Goal: Task Accomplishment & Management: Manage account settings

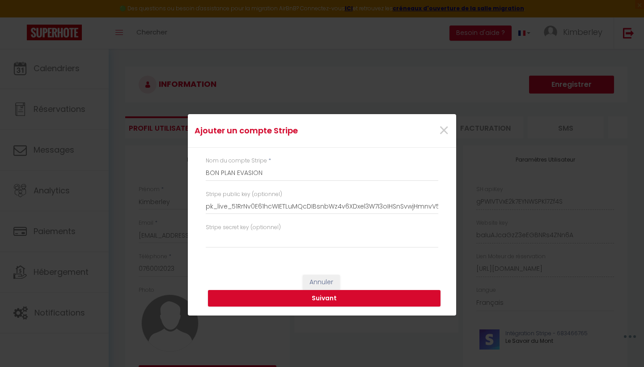
select select "28"
select select "fr"
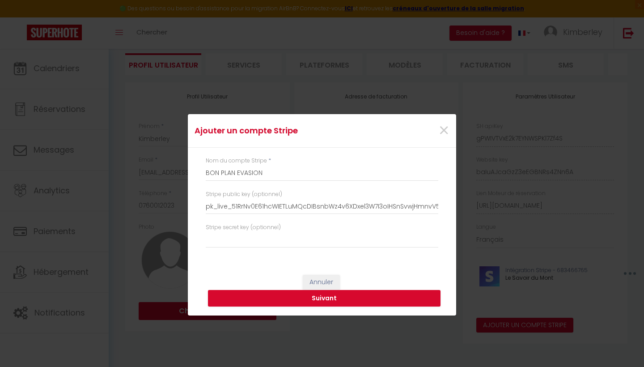
scroll to position [0, 150]
type input "pk_live_51RrNv0E61hcWIETLuMQcDIBsnbWz4v6XDxel3W7I3oIHSnSvwjHmnvV5mE4qlvgt4dEU77…"
click at [287, 244] on input "text" at bounding box center [322, 240] width 233 height 16
click at [220, 242] on input "text" at bounding box center [322, 240] width 233 height 16
paste input "sk_live_51RrNv0E61hcWIETLKDpr4fEX1AhID6BMlMWKkwaORnGw6GDKKTZY0IBGrmT9UxUcue4Rcz…"
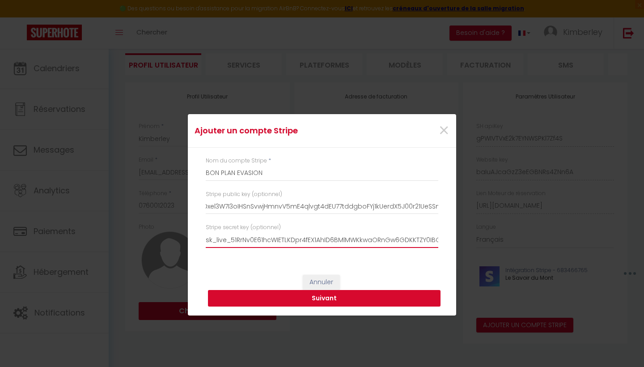
type input "sk_live_51RrNv0E61hcWIETLKDpr4fEX1AhID6BMlMWKkwaORnGw6GDKKTZY0IBGrmT9UxUcue4Rcz…"
click at [302, 300] on button "Suivant" at bounding box center [324, 298] width 233 height 17
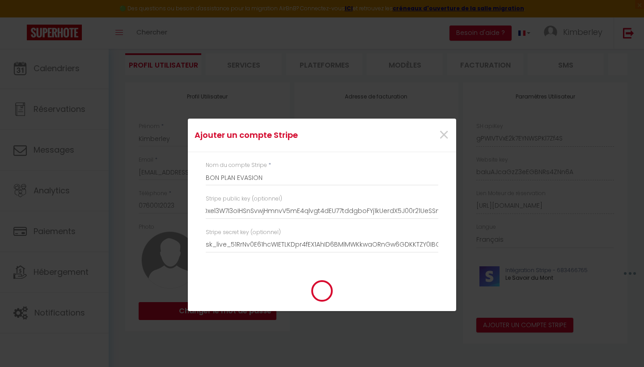
type input "BON PLAN EVASION"
type input "pk_live_51RrNv0E61hcWIETLuMQcDIBsnbWz4v6XDxel3W7I3oIHSnSvwjHmnvV5mE4qlvgt4dEU77…"
type input "sk_live_51RrNv0E61hcWIETLKDpr4fEX1AhID6BMlMWKkwaORnGw6GDKKTZY0IBGrmT9UxUcue4Rcz…"
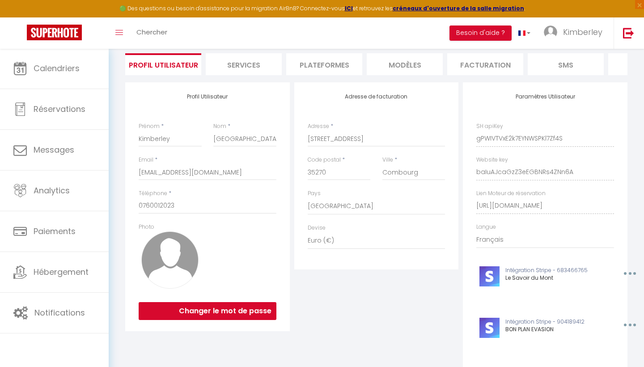
click at [47, 279] on div "Ajouter un compte Stripe × Nom du compte Stripe * BON PLAN EVASION Stripe publi…" at bounding box center [322, 183] width 644 height 367
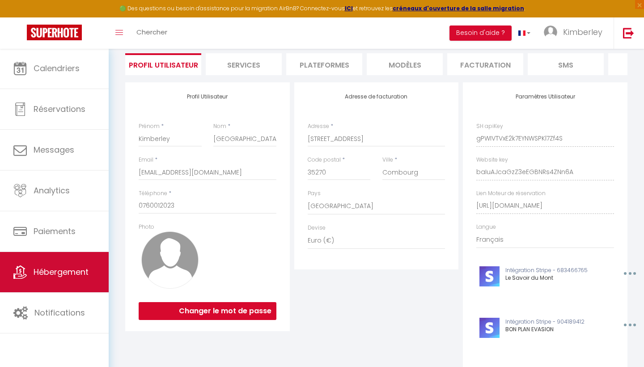
scroll to position [114, 0]
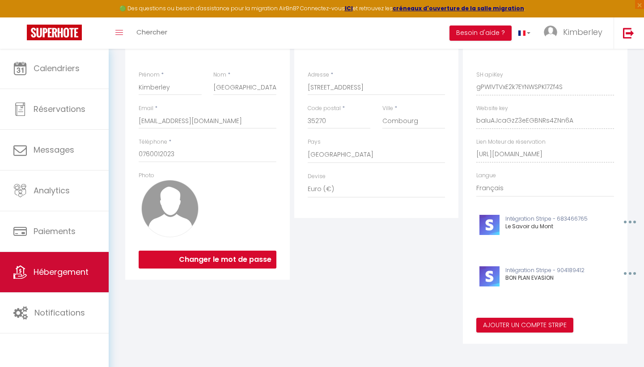
click at [77, 278] on link "Hébergement" at bounding box center [54, 272] width 109 height 40
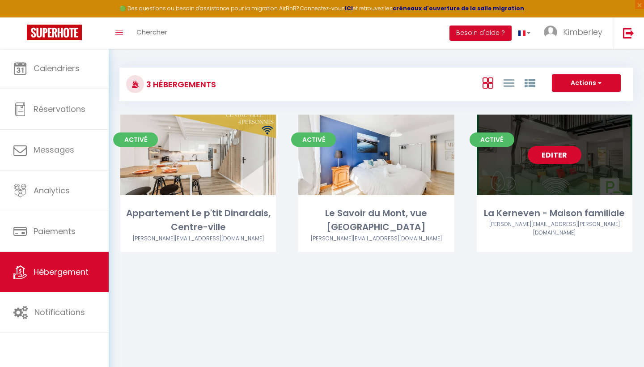
click at [560, 159] on link "Editer" at bounding box center [555, 155] width 54 height 18
click at [559, 156] on link "Editer" at bounding box center [555, 155] width 54 height 18
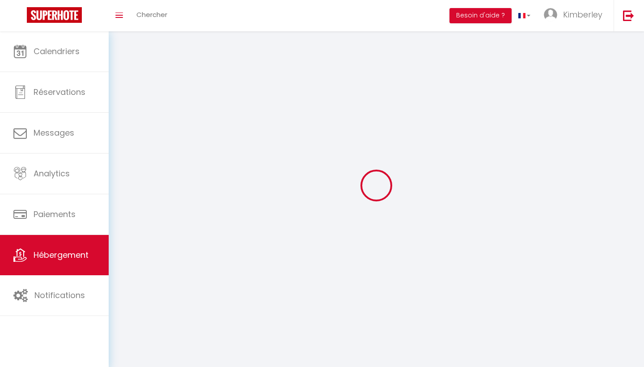
select select
select select "28"
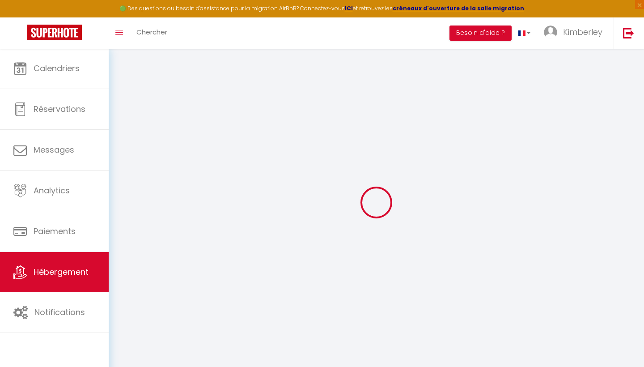
select select
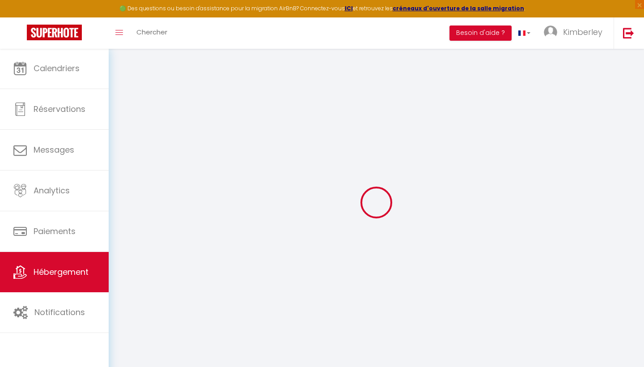
select select
checkbox input "false"
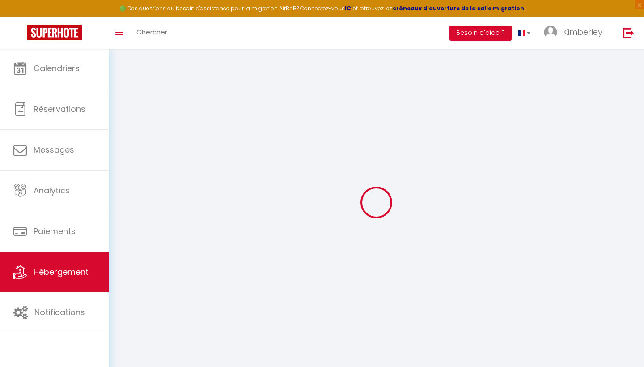
select select
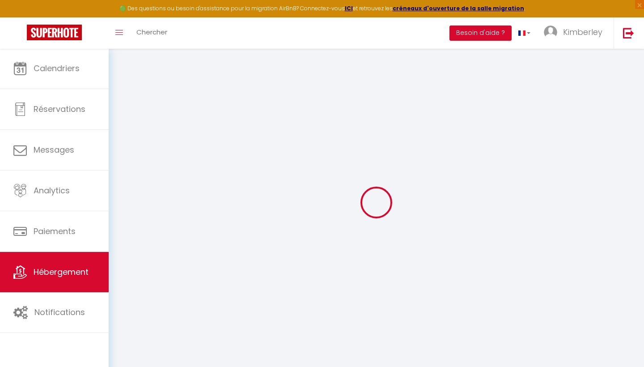
select select
checkbox input "false"
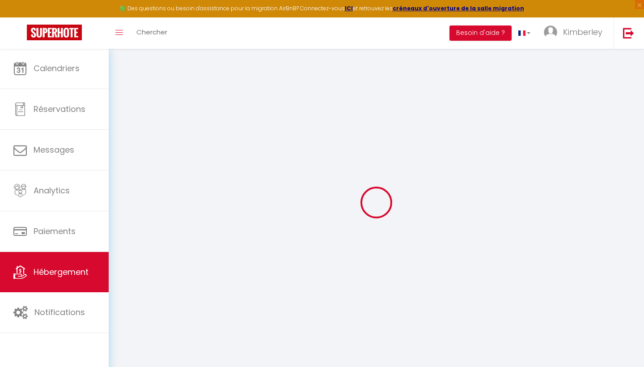
checkbox input "false"
select select
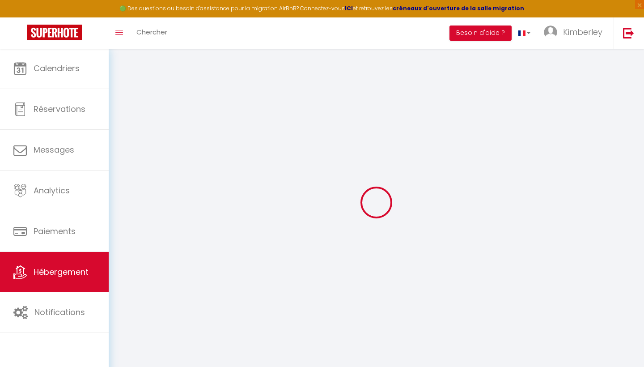
select select
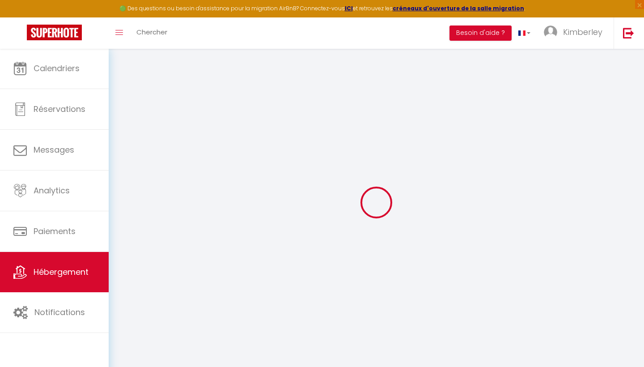
checkbox input "false"
select select
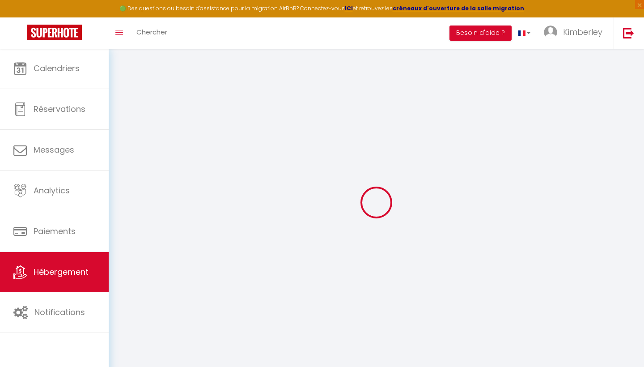
select select
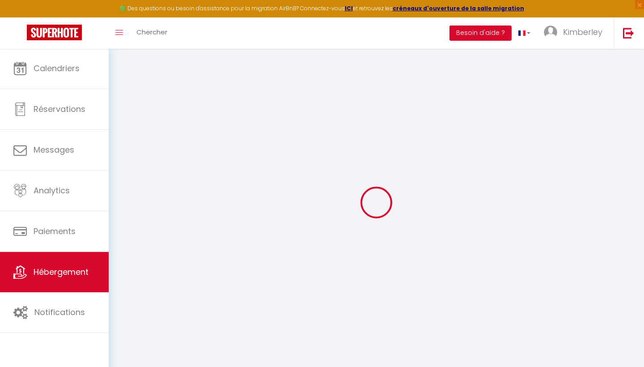
select select
checkbox input "false"
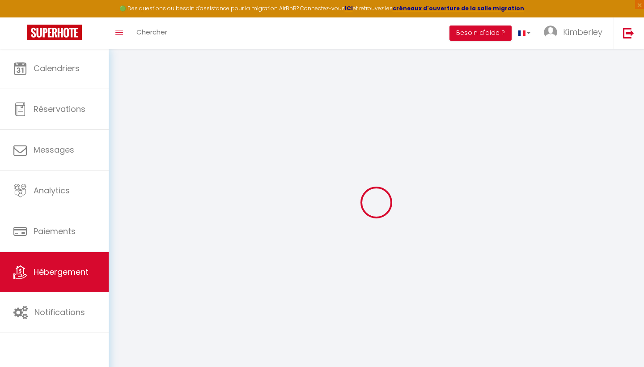
checkbox input "false"
select select
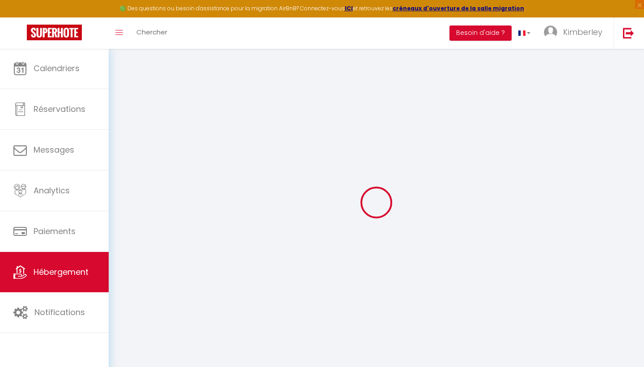
select select
checkbox input "false"
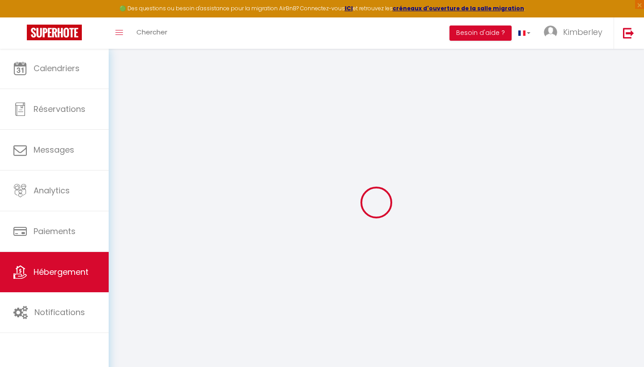
checkbox input "false"
select select
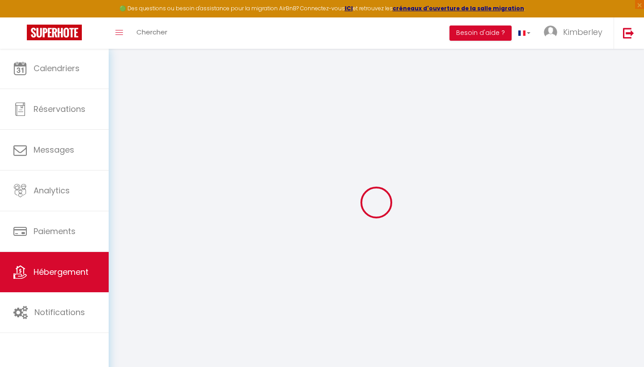
type input "La Kerneven - Maison familiale"
type input "[DATE]"
type input "Gallay"
select select "10"
select select "5"
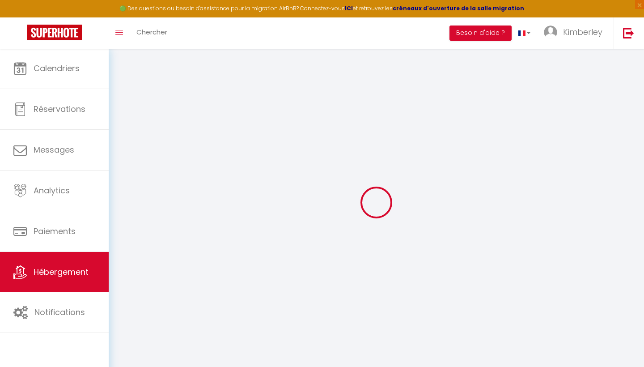
select select "3"
type input "2000"
type input "365"
type input "1500"
select select
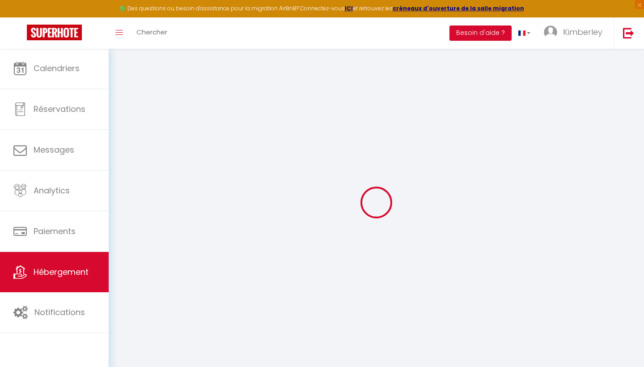
select select
type input "2 bis, le chaussis veillard"
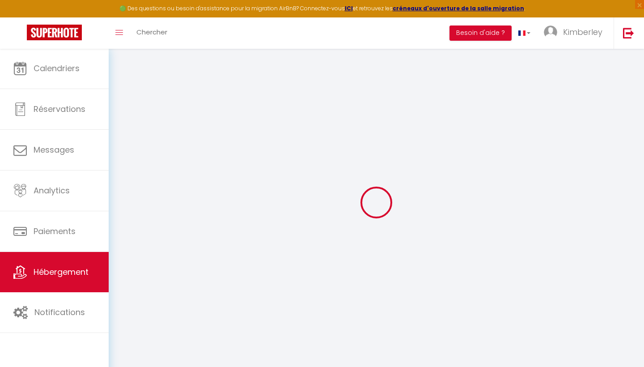
type input "35120"
type input "Épiniac"
type input "[EMAIL_ADDRESS][DOMAIN_NAME]"
select select
checkbox input "false"
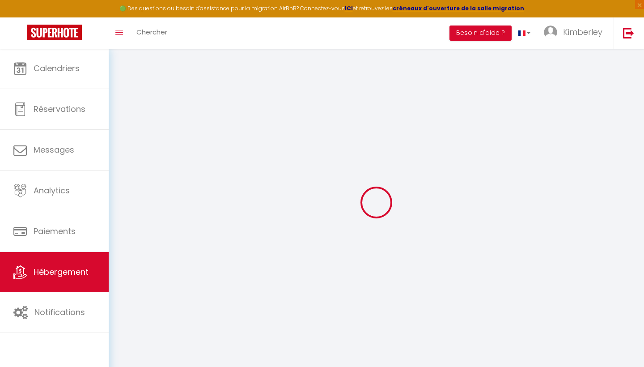
checkbox input "false"
type input "0"
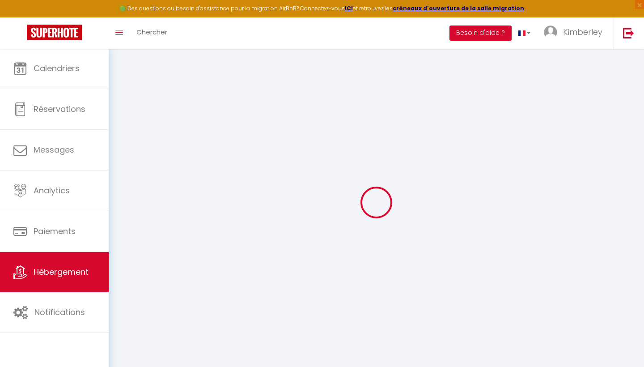
type input "0"
select select
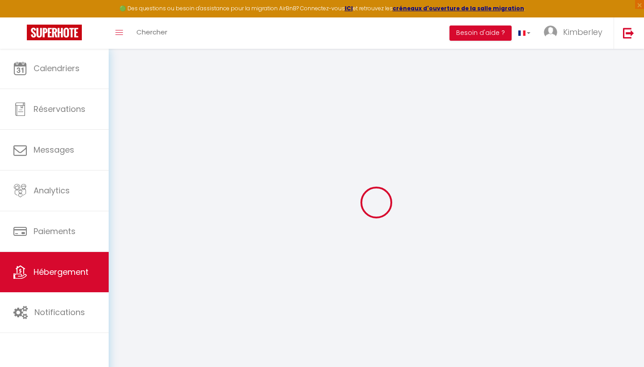
select select
checkbox input "false"
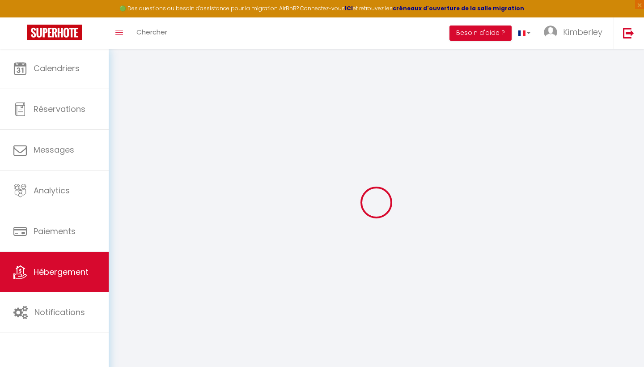
checkbox input "false"
select select
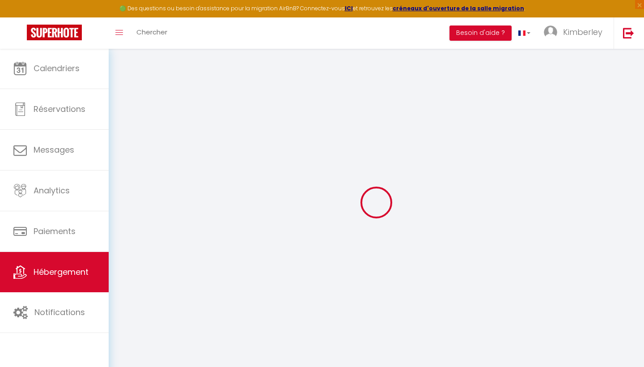
select select
checkbox input "false"
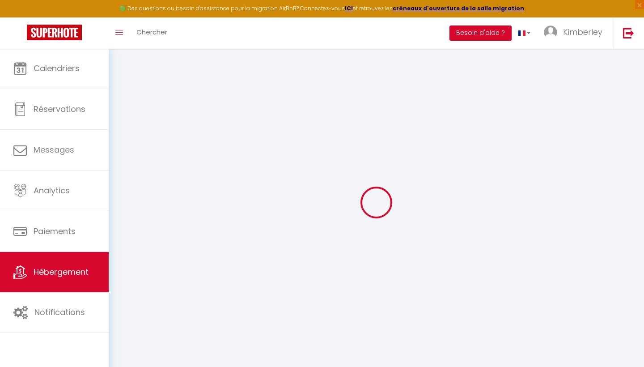
checkbox input "false"
select select
checkbox input "false"
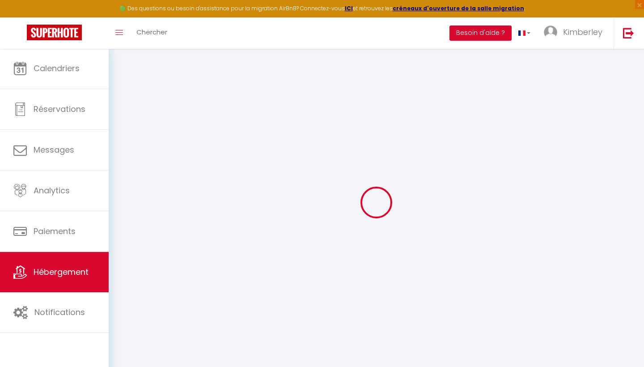
checkbox input "false"
select select "16:00"
select select
select select "10:00"
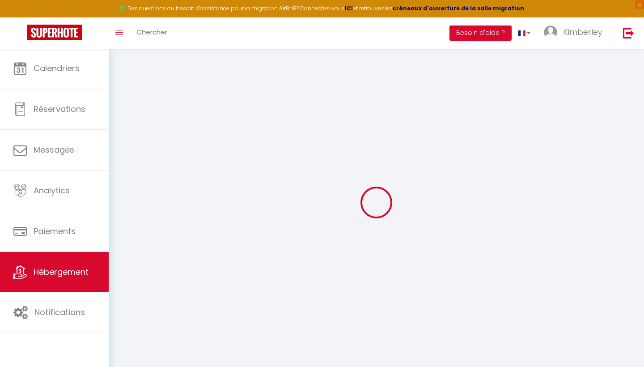
select select "30"
select select "120"
select select "46763"
select select
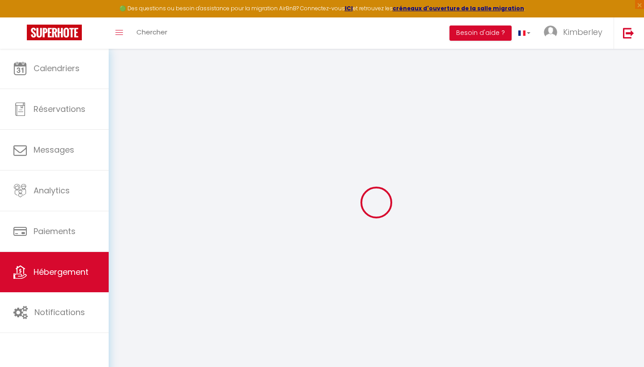
checkbox input "false"
select select
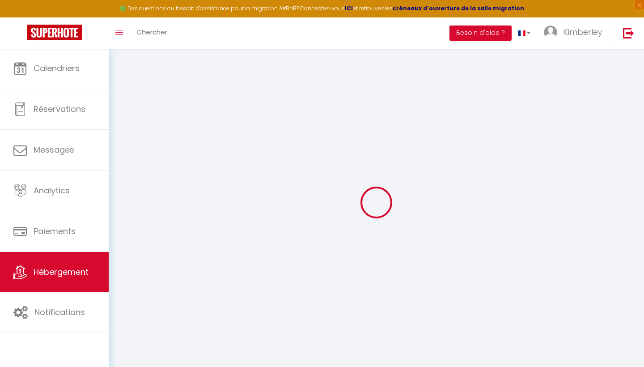
select select
checkbox input "false"
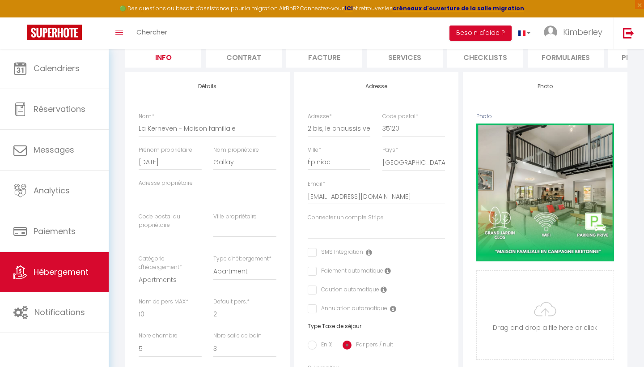
scroll to position [93, 0]
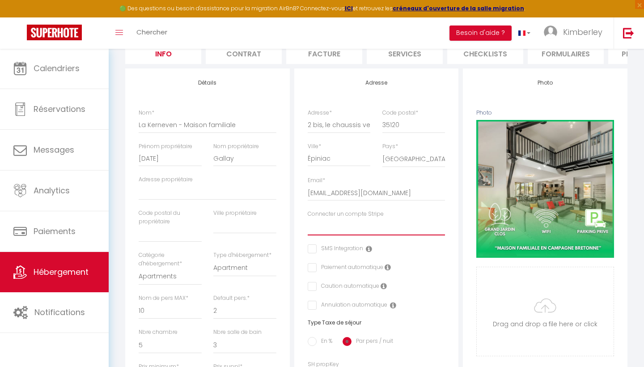
select select "15974"
select select
checkbox input "false"
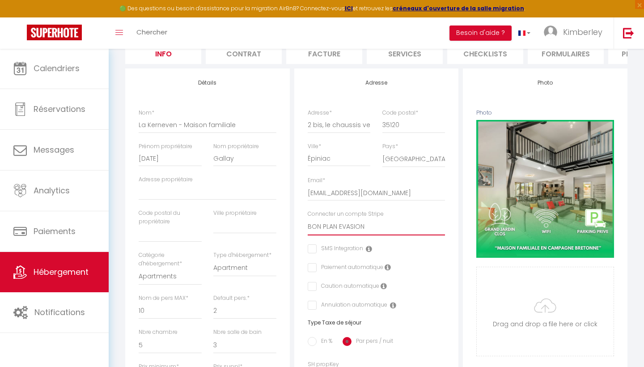
checkbox input "false"
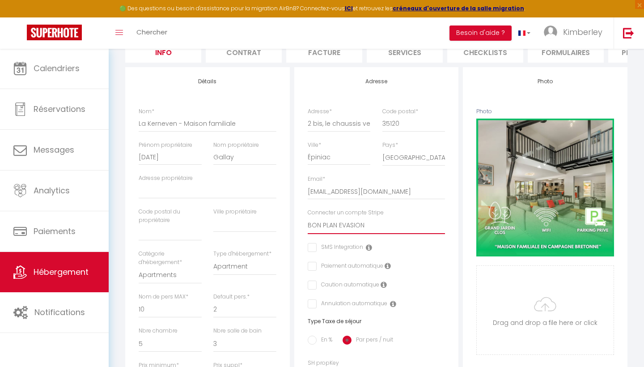
scroll to position [119, 0]
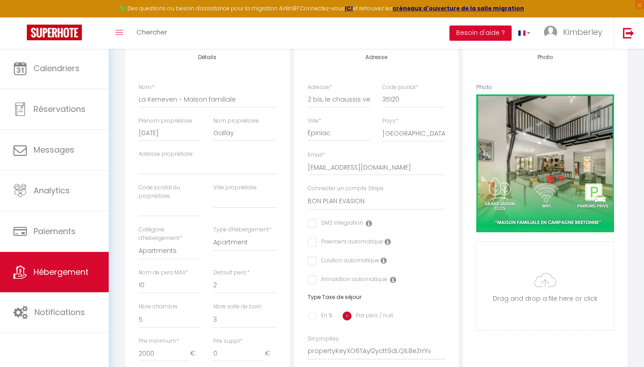
click at [383, 260] on icon at bounding box center [384, 260] width 6 height 7
click at [317, 258] on label "Caution automatique" at bounding box center [348, 261] width 63 height 10
click at [317, 259] on label "Caution automatique" at bounding box center [348, 261] width 63 height 10
click at [409, 260] on div "Caution automatique" at bounding box center [377, 261] width 138 height 10
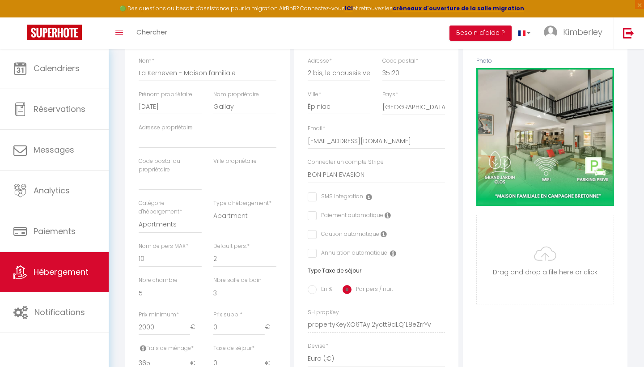
scroll to position [146, 0]
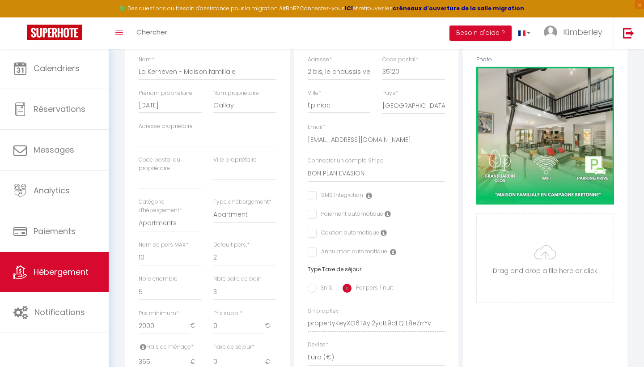
click at [313, 233] on input "checkbox" at bounding box center [311, 233] width 6 height 9
checkbox input "true"
select select
checkbox input "false"
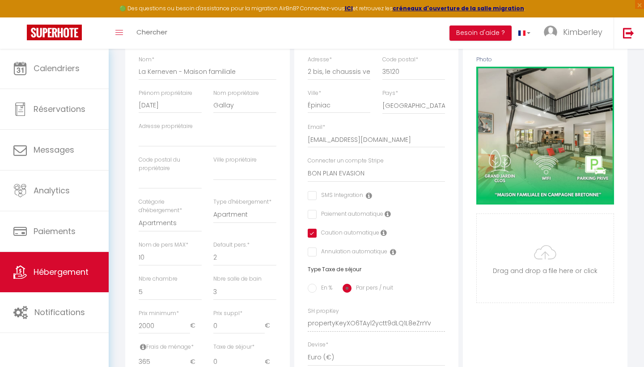
checkbox input "false"
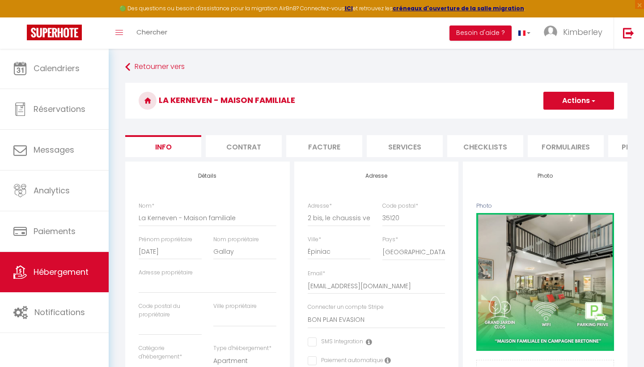
scroll to position [0, 0]
click at [597, 106] on button "Actions" at bounding box center [578, 101] width 71 height 18
click at [553, 119] on input "Enregistrer" at bounding box center [543, 120] width 33 height 9
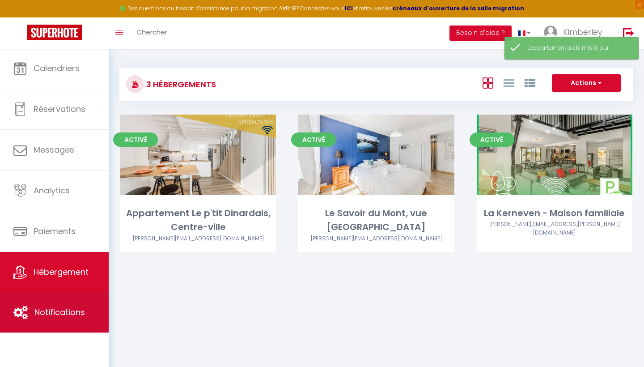
click at [65, 308] on span "Notifications" at bounding box center [59, 311] width 51 height 11
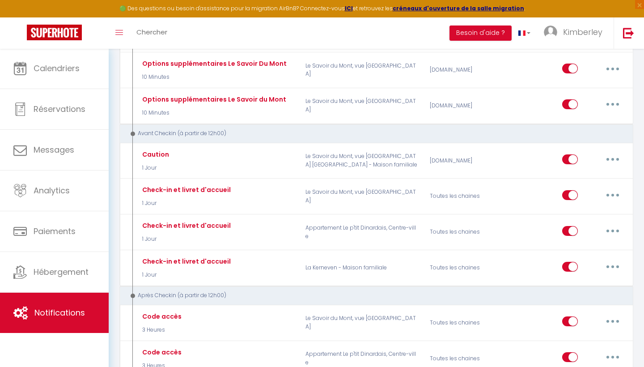
scroll to position [279, 0]
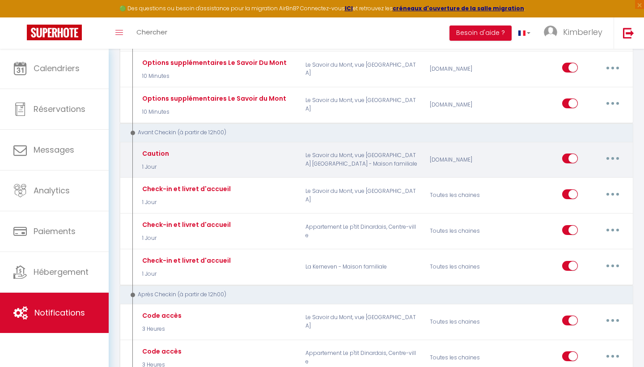
click at [614, 157] on icon "button" at bounding box center [612, 158] width 3 height 3
click at [584, 203] on link "Tester" at bounding box center [589, 210] width 66 height 15
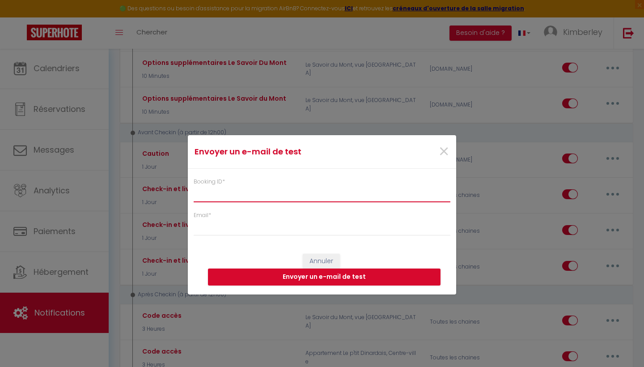
click at [231, 196] on input "Booking ID *" at bounding box center [322, 194] width 257 height 16
click at [441, 151] on span "×" at bounding box center [443, 151] width 11 height 27
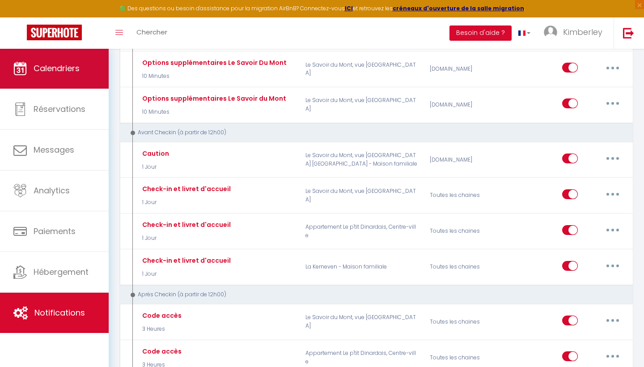
click at [43, 77] on link "Calendriers" at bounding box center [54, 68] width 109 height 40
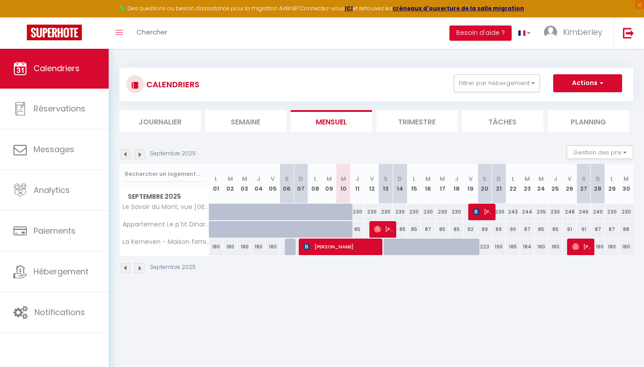
click at [317, 247] on span "[PERSON_NAME]" at bounding box center [341, 246] width 76 height 17
select select "OK"
select select "KO"
select select "0"
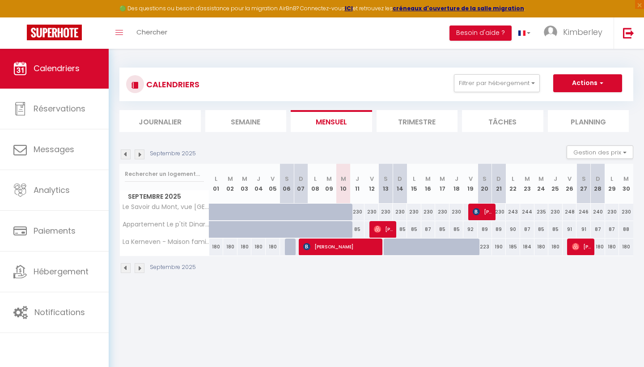
select select "1"
select select
select select "46763"
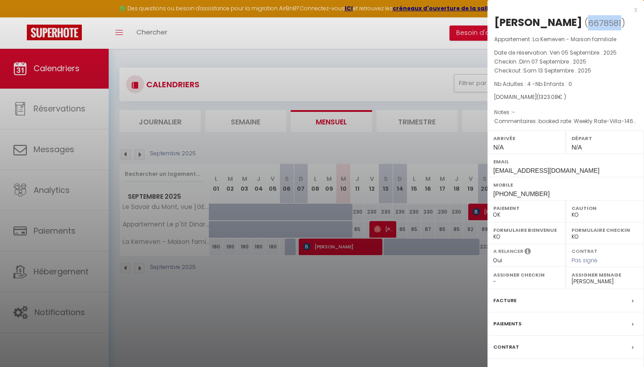
drag, startPoint x: 599, startPoint y: 24, endPoint x: 632, endPoint y: 23, distance: 32.7
click at [625, 23] on span "( 6678581 )" at bounding box center [604, 23] width 41 height 13
copy span "6678581"
click at [55, 187] on div at bounding box center [322, 183] width 644 height 367
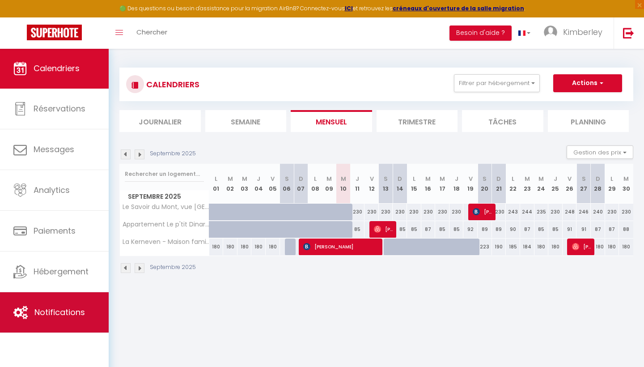
click at [40, 323] on link "Notifications" at bounding box center [54, 312] width 109 height 40
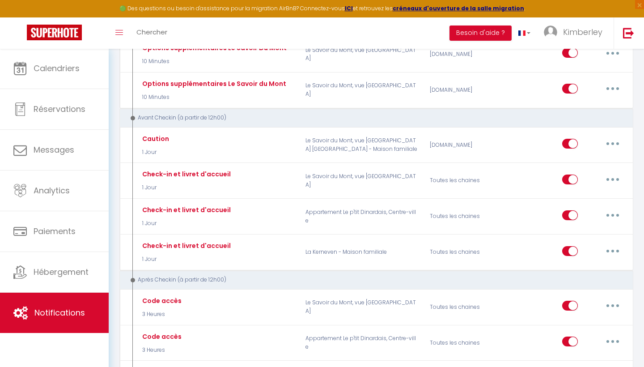
scroll to position [288, 0]
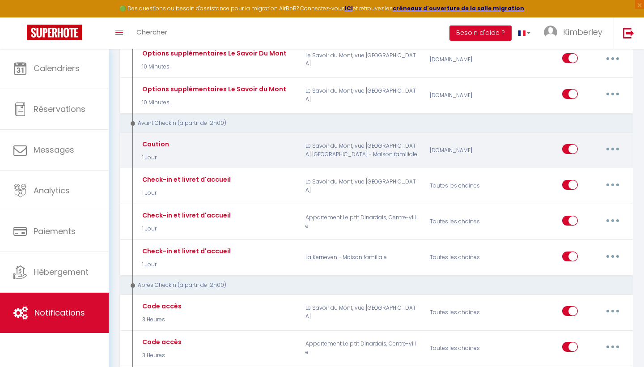
click at [610, 142] on button "button" at bounding box center [612, 149] width 25 height 14
click at [581, 194] on link "Tester" at bounding box center [589, 201] width 66 height 15
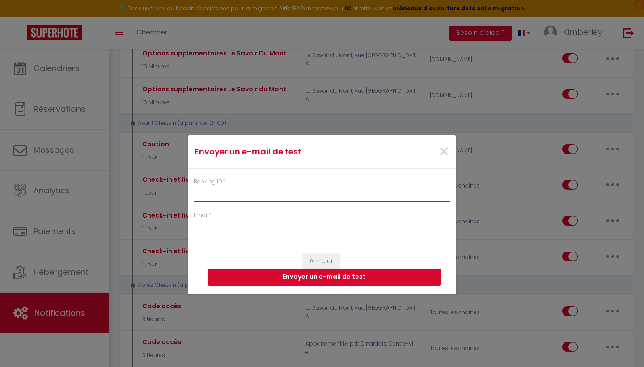
click at [279, 200] on input "Booking ID *" at bounding box center [322, 194] width 257 height 16
paste input "6678581"
type input "6678581"
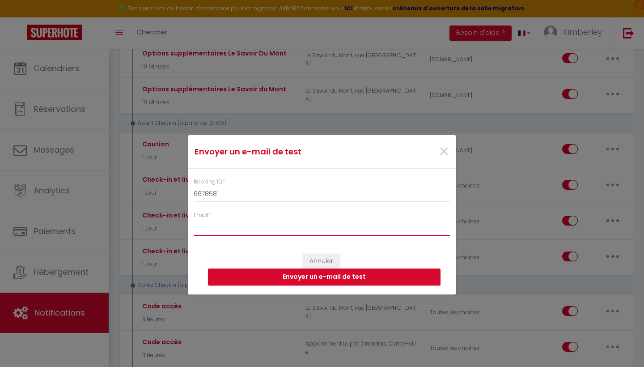
click at [199, 230] on input "Email *" at bounding box center [322, 228] width 257 height 16
type input "[EMAIL_ADDRESS][DOMAIN_NAME]"
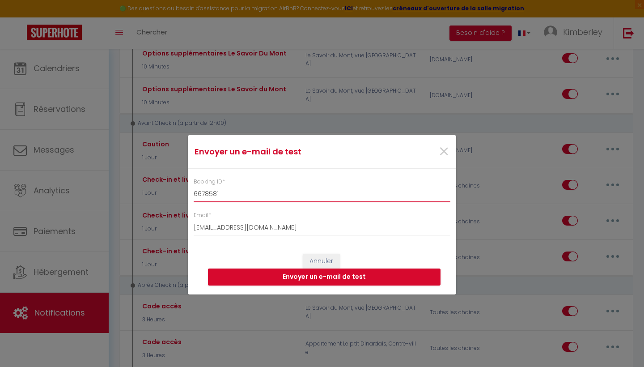
click at [408, 201] on input "6678581" at bounding box center [322, 194] width 257 height 16
click at [330, 279] on button "Envoyer un e-mail de test" at bounding box center [324, 276] width 233 height 17
click at [444, 154] on span "×" at bounding box center [443, 151] width 11 height 27
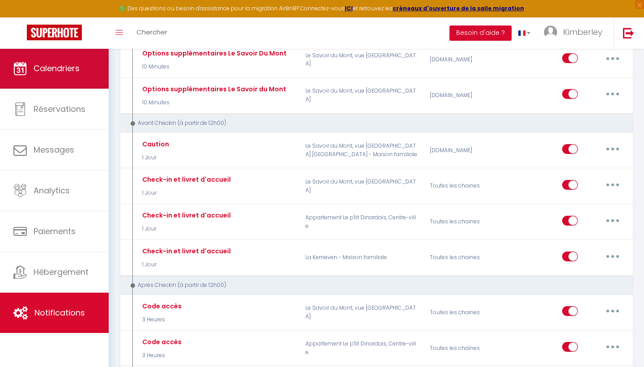
click at [48, 62] on link "Calendriers" at bounding box center [54, 68] width 109 height 40
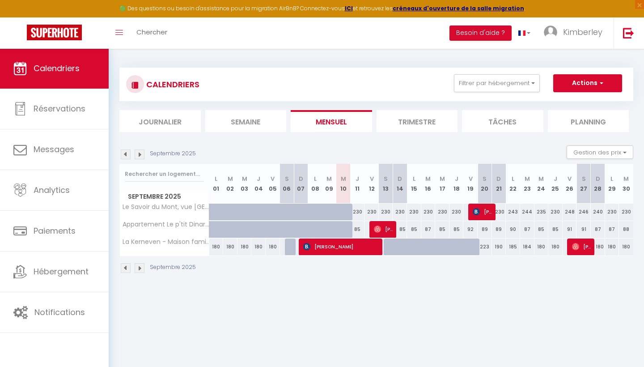
click at [340, 249] on span "[PERSON_NAME]" at bounding box center [341, 246] width 76 height 17
select select "OK"
select select "KO"
select select "0"
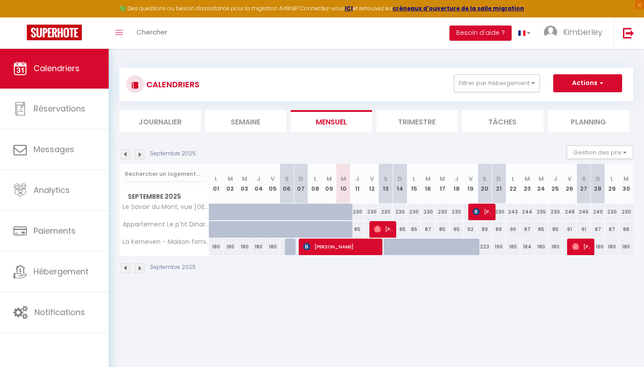
select select "1"
select select
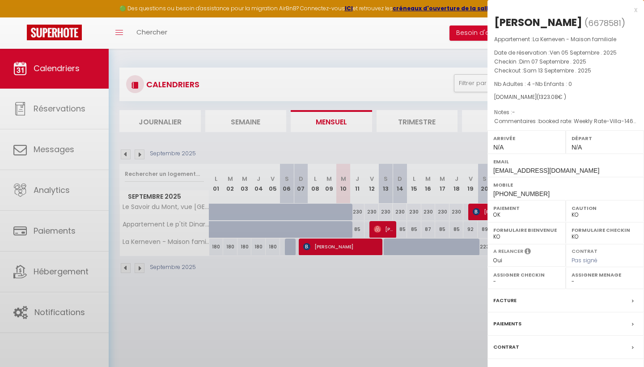
select select "46763"
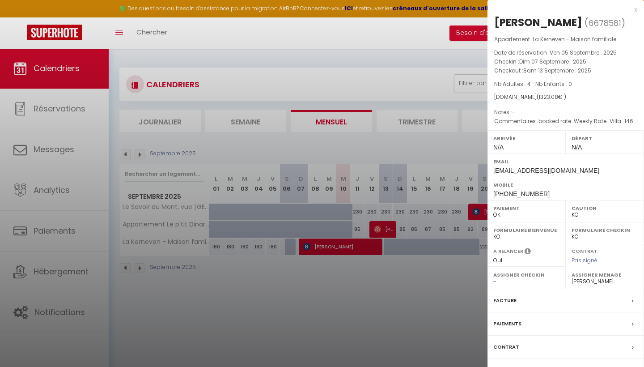
click at [581, 209] on label "Caution" at bounding box center [605, 207] width 67 height 9
click at [453, 310] on div at bounding box center [322, 183] width 644 height 367
